Goal: Task Accomplishment & Management: Manage account settings

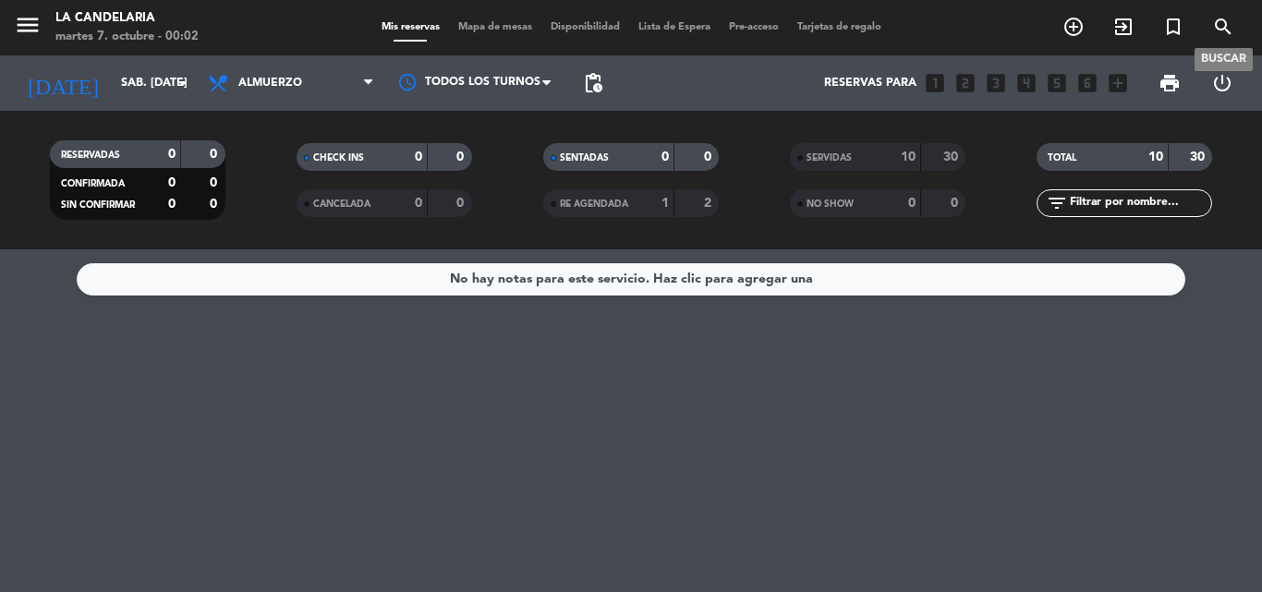
click at [1227, 23] on icon "search" at bounding box center [1223, 27] width 22 height 22
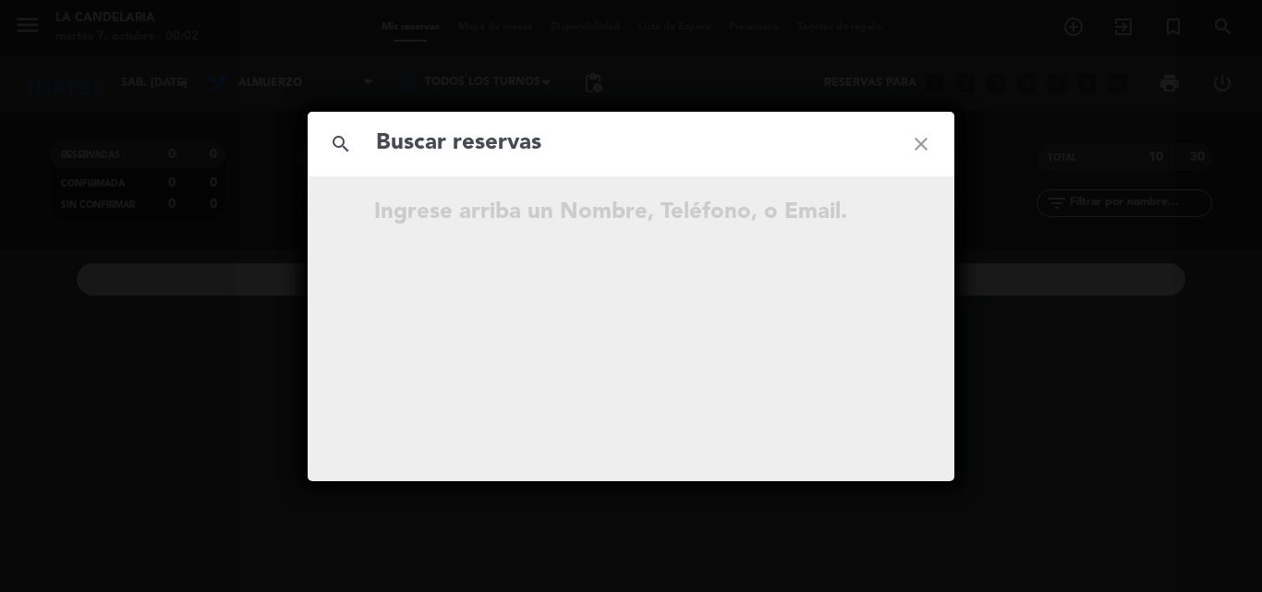
click at [686, 155] on input "text" at bounding box center [630, 144] width 513 height 38
type input "GKlFg7"
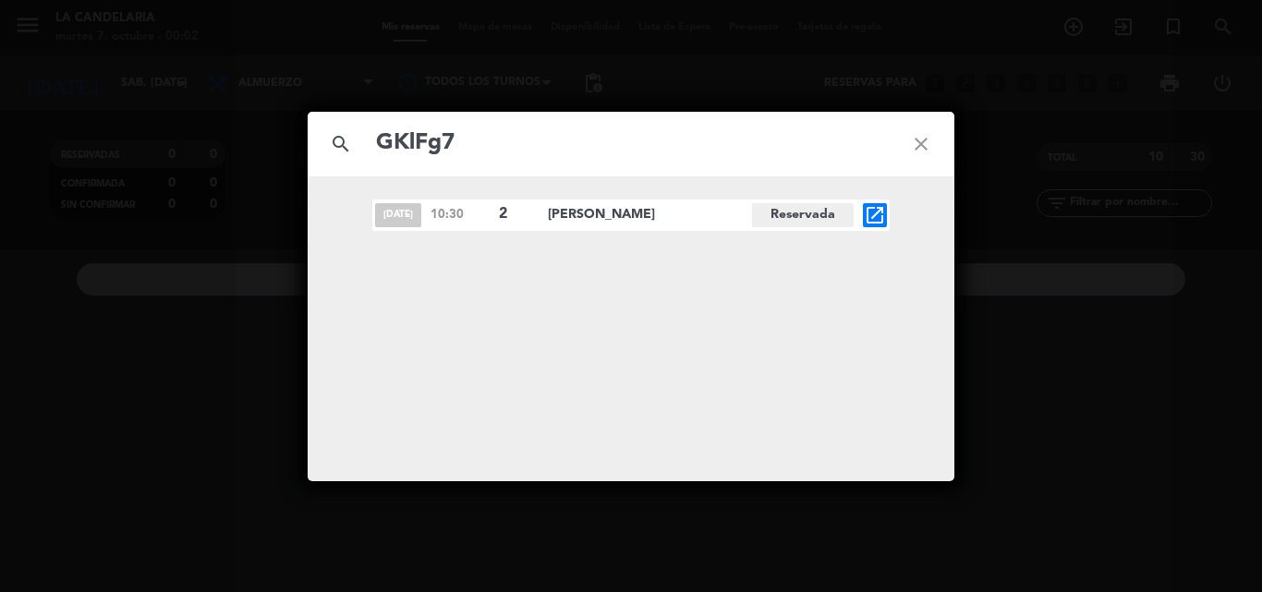
click at [881, 215] on icon "open_in_new" at bounding box center [875, 215] width 22 height 22
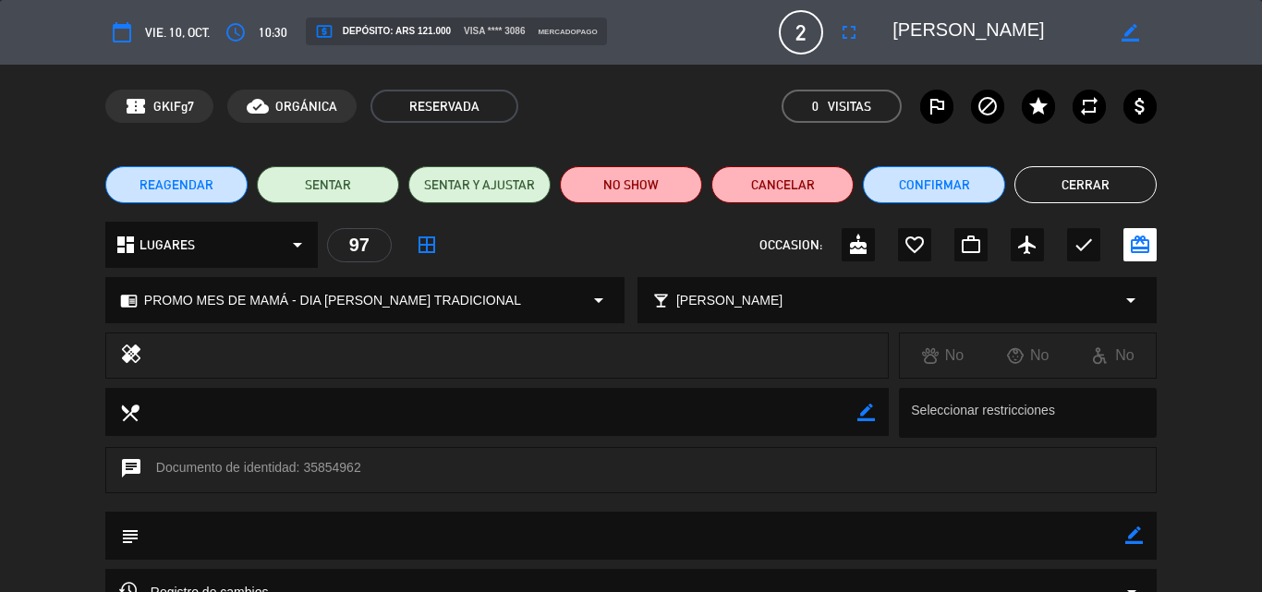
scroll to position [92, 0]
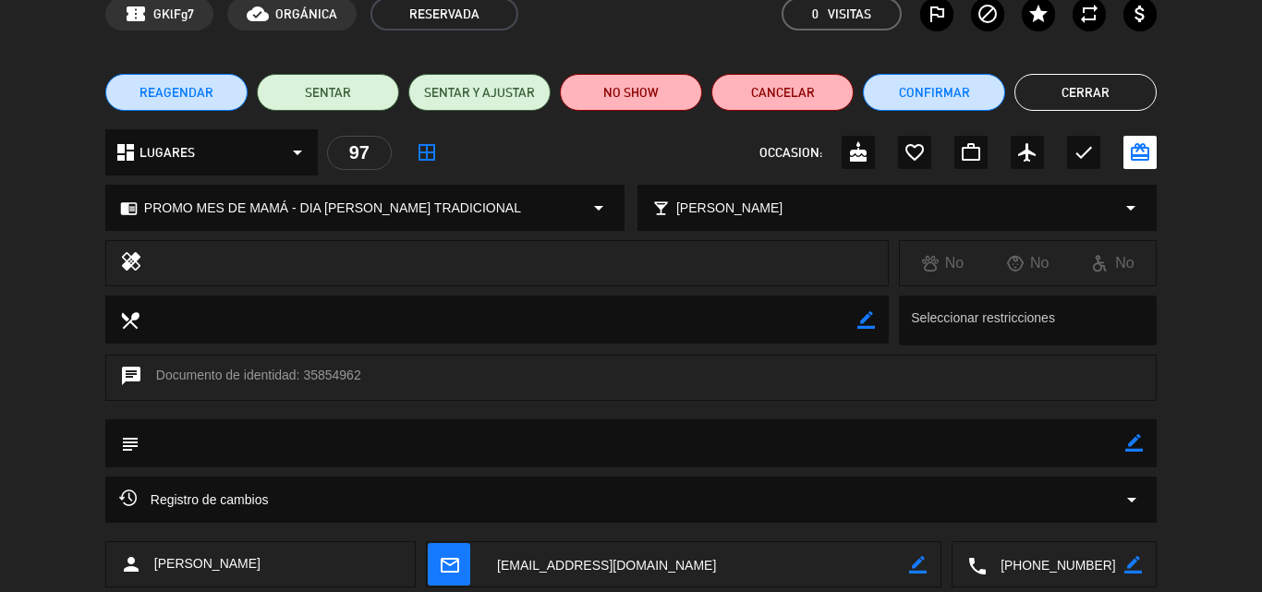
drag, startPoint x: 304, startPoint y: 369, endPoint x: 357, endPoint y: 372, distance: 53.6
click at [357, 372] on div "chat Documento de identidad: 35854962" at bounding box center [630, 378] width 1051 height 46
copy div "35854962"
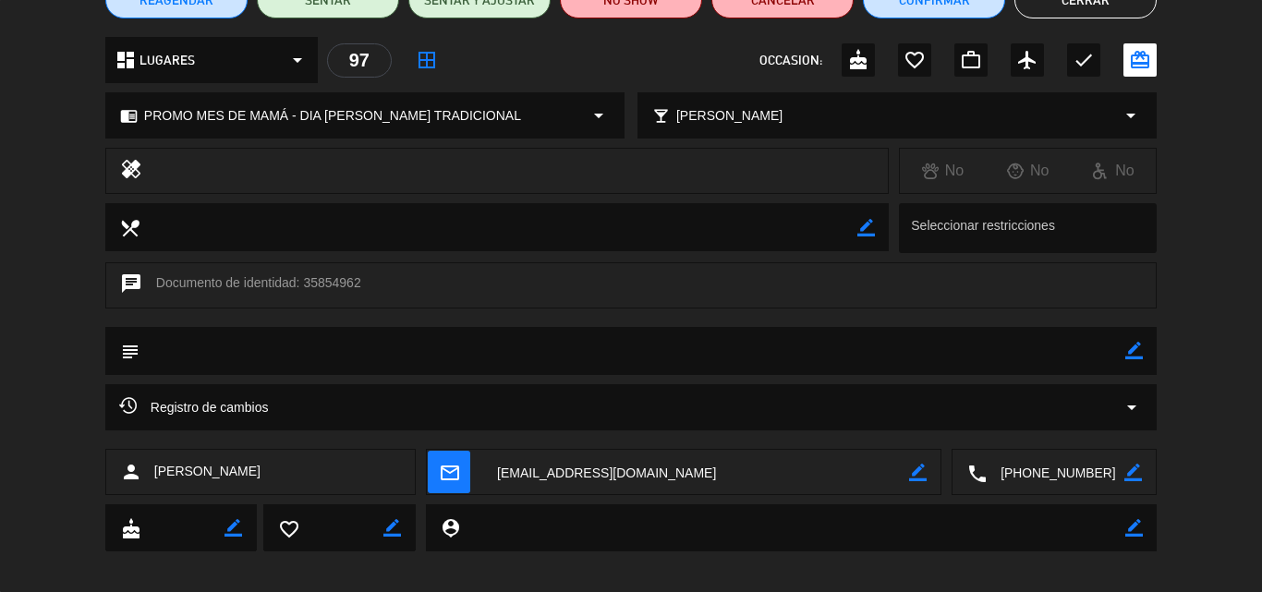
scroll to position [199, 0]
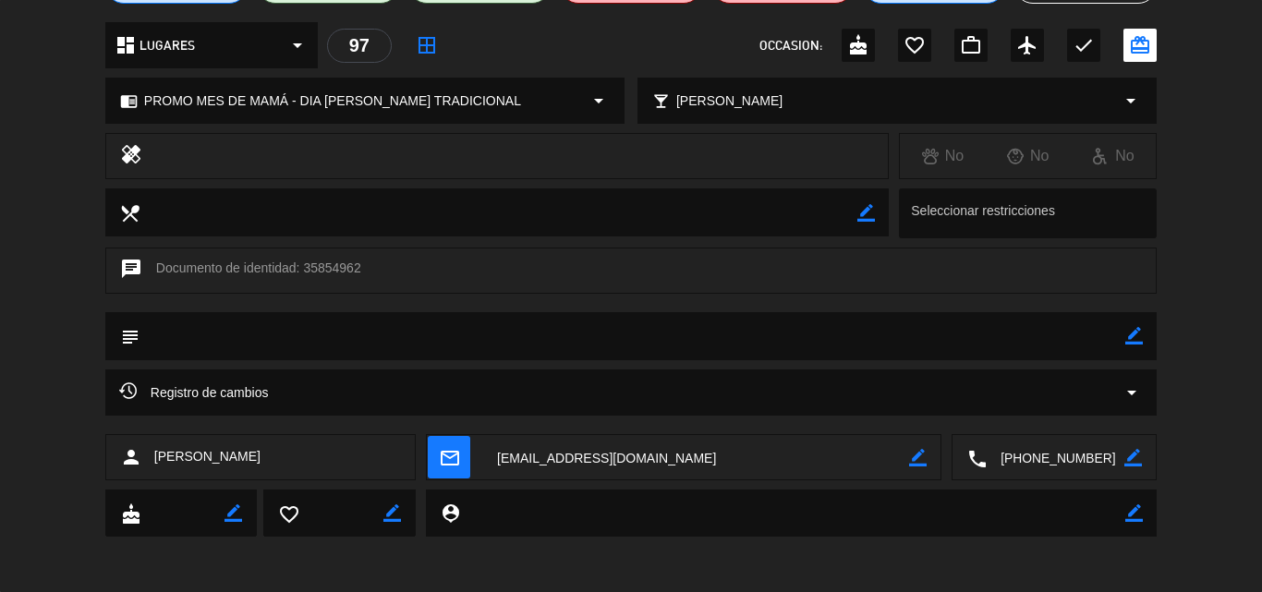
drag, startPoint x: 152, startPoint y: 461, endPoint x: 260, endPoint y: 456, distance: 108.2
click at [260, 456] on div "person [PERSON_NAME]" at bounding box center [260, 457] width 310 height 46
copy span "[PERSON_NAME]"
click at [370, 575] on div "calendar_today vie. 10, oct. access_time 10:30 local_atm Depósito: ARS 121.000 …" at bounding box center [631, 296] width 1262 height 592
click at [559, 454] on textarea at bounding box center [696, 458] width 426 height 46
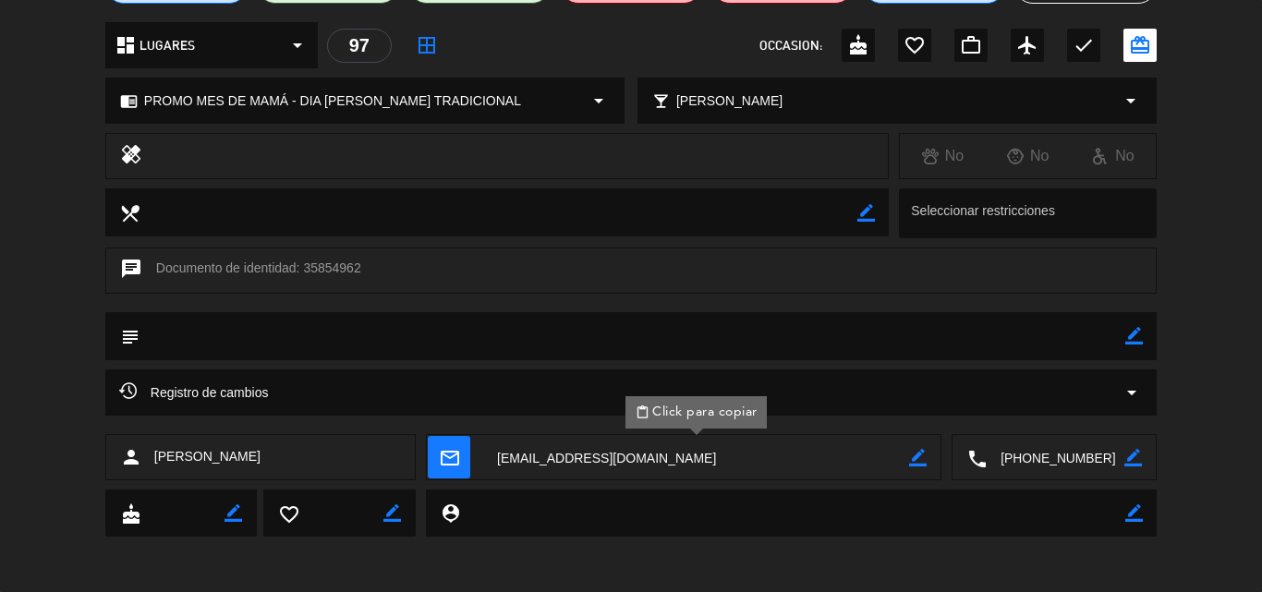
click at [375, 564] on div "calendar_today vie. 10, oct. access_time 10:30 local_atm Depósito: ARS 121.000 …" at bounding box center [631, 296] width 1262 height 592
drag, startPoint x: 154, startPoint y: 456, endPoint x: 260, endPoint y: 453, distance: 106.3
click at [260, 453] on div "person [PERSON_NAME]" at bounding box center [260, 457] width 310 height 46
copy span "[PERSON_NAME]"
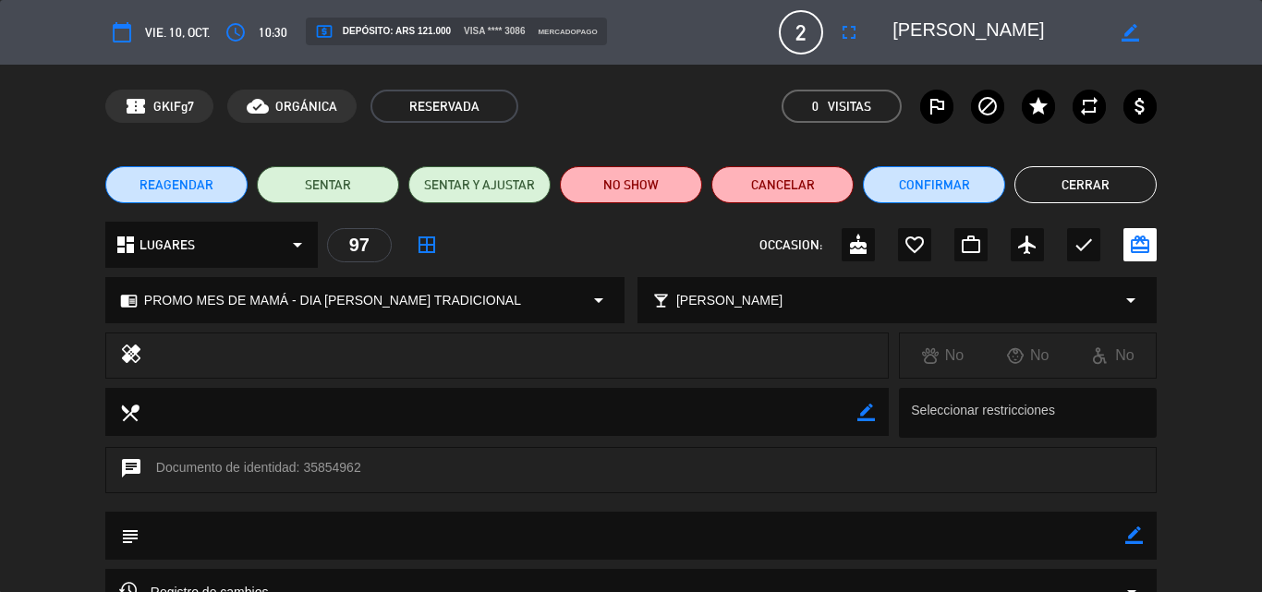
click at [1138, 537] on icon "border_color" at bounding box center [1134, 535] width 18 height 18
click at [253, 531] on textarea at bounding box center [631, 535] width 985 height 47
paste textarea "B 0007-00006408"
type textarea "B 0007-00006408"
click at [1131, 539] on icon at bounding box center [1134, 535] width 18 height 18
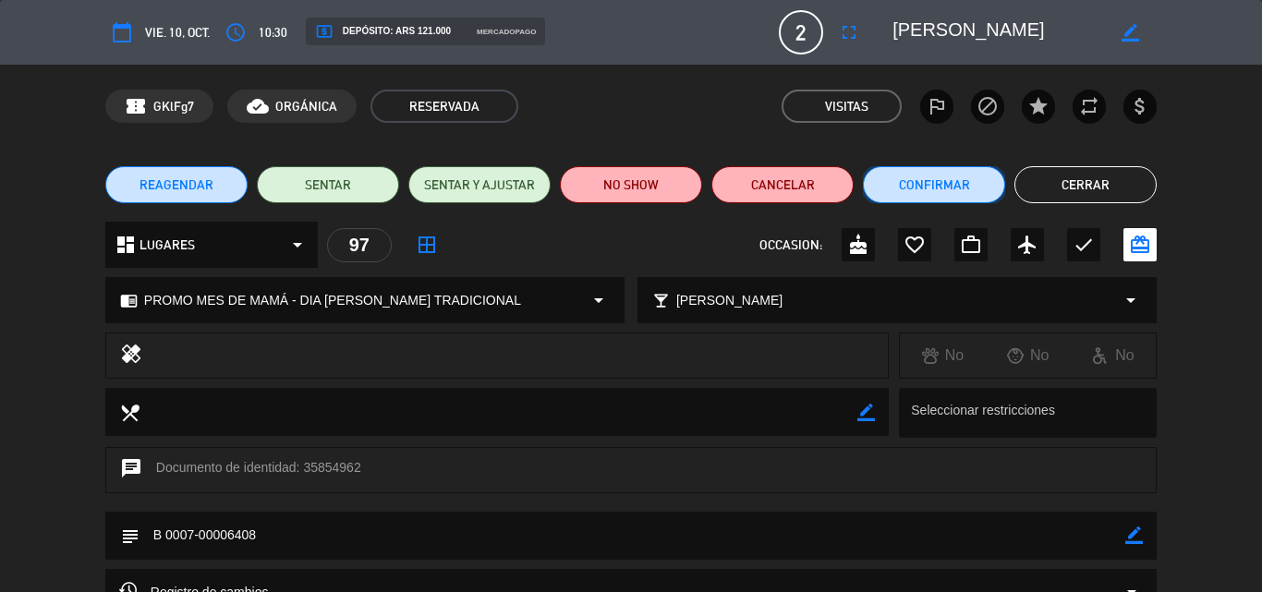
click at [930, 187] on button "Confirmar" at bounding box center [934, 184] width 142 height 37
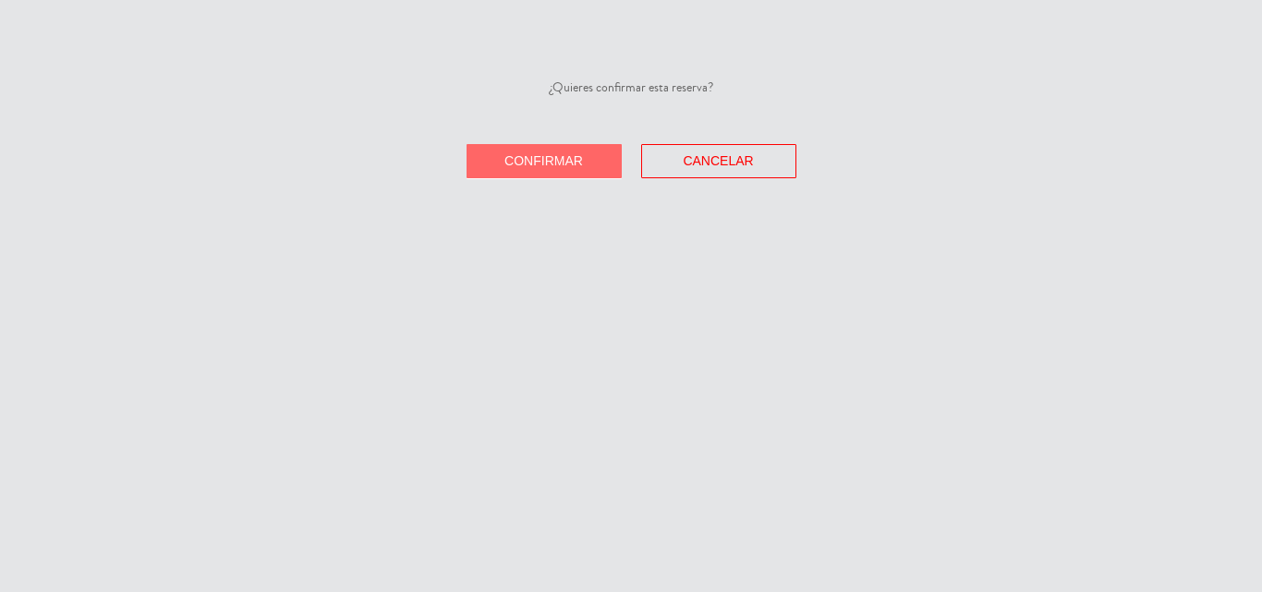
click at [552, 163] on span "Confirmar" at bounding box center [543, 160] width 79 height 15
